Goal: Task Accomplishment & Management: Manage account settings

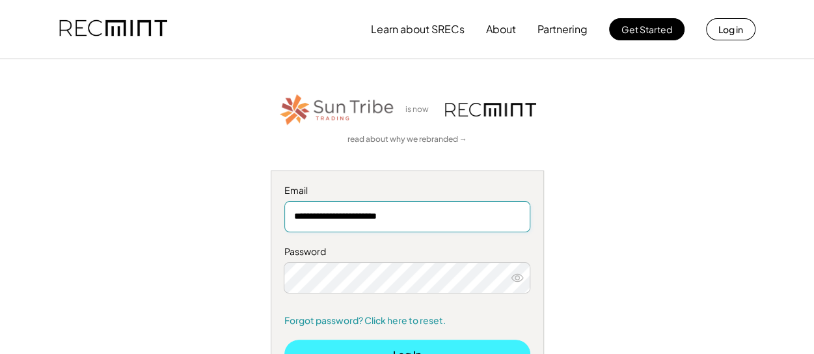
click at [468, 344] on button "Log In" at bounding box center [407, 353] width 246 height 29
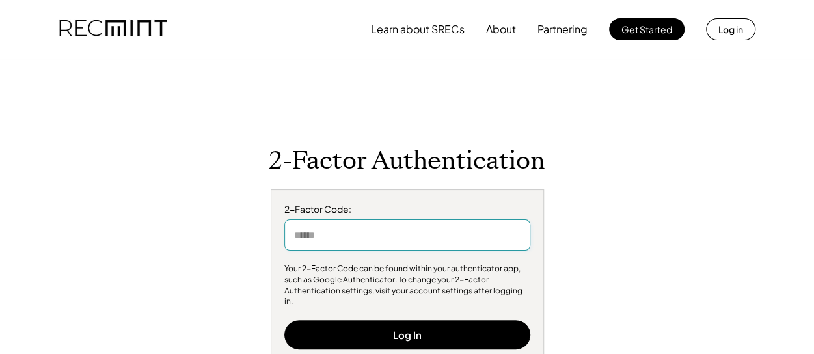
click at [463, 242] on input "input" at bounding box center [407, 234] width 246 height 31
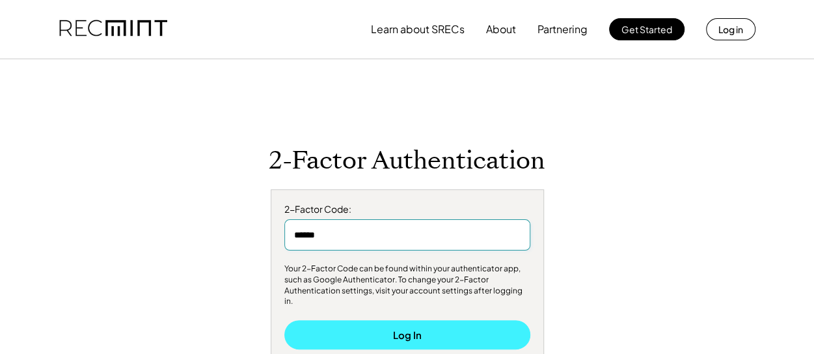
type input "******"
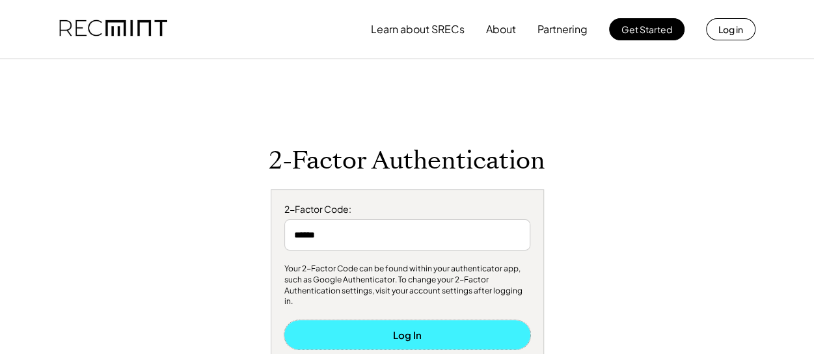
click at [420, 336] on button "Log In" at bounding box center [407, 334] width 246 height 29
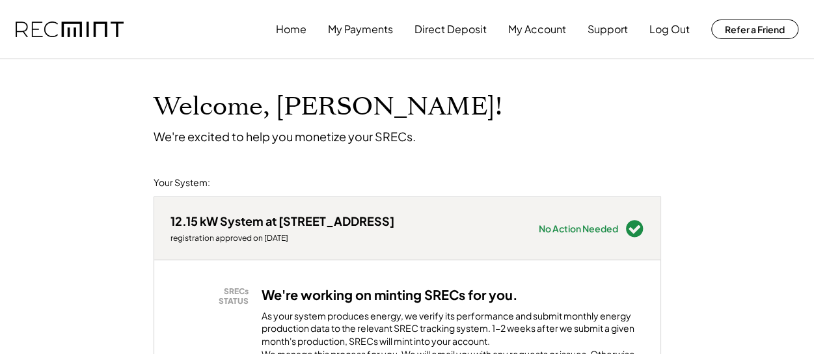
scroll to position [310, 0]
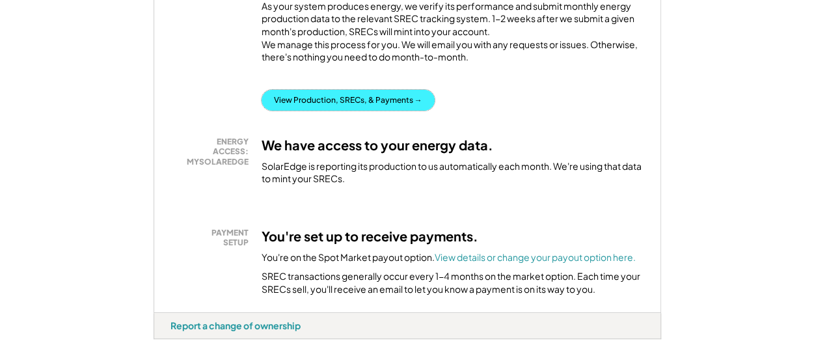
click at [402, 111] on button "View Production, SRECs, & Payments →" at bounding box center [347, 100] width 173 height 21
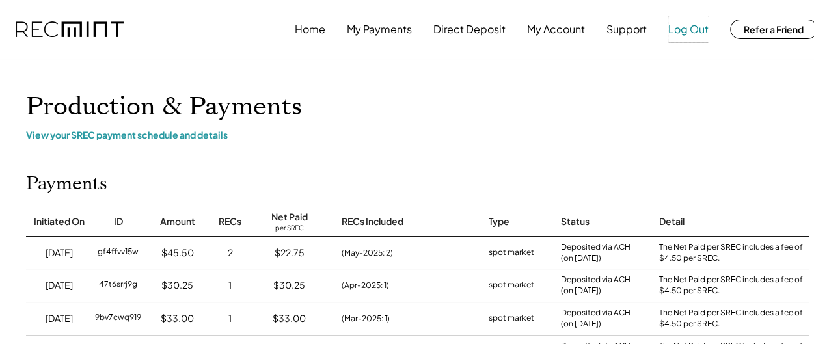
click at [676, 37] on button "Log Out" at bounding box center [688, 29] width 40 height 26
